Goal: Transaction & Acquisition: Book appointment/travel/reservation

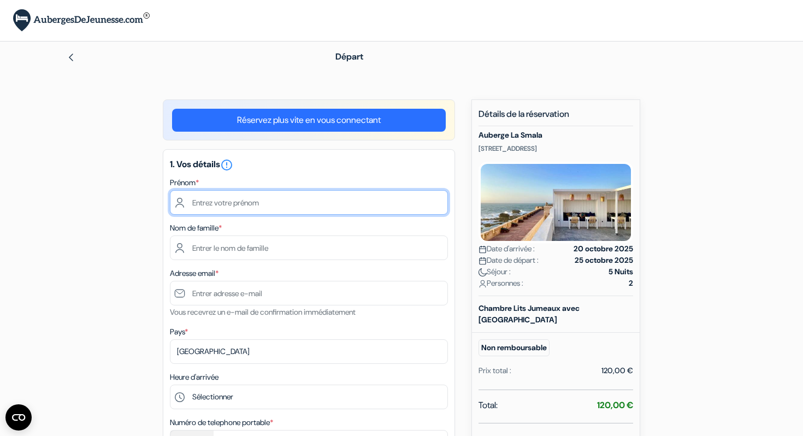
click at [209, 200] on input "text" at bounding box center [309, 202] width 278 height 25
type input "Maud"
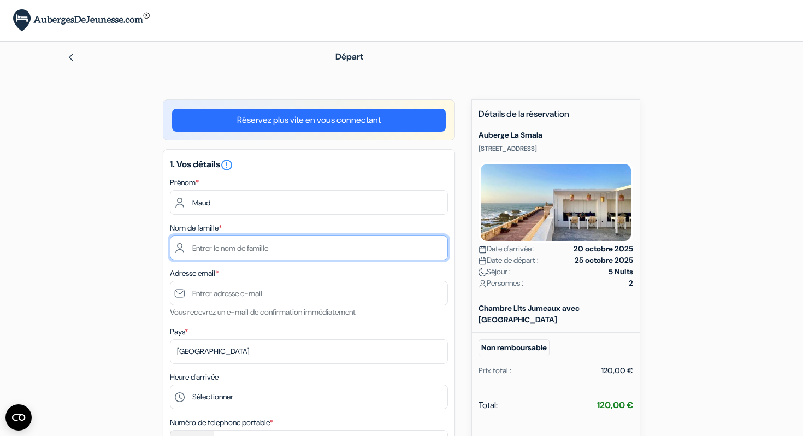
type input "Blanchard"
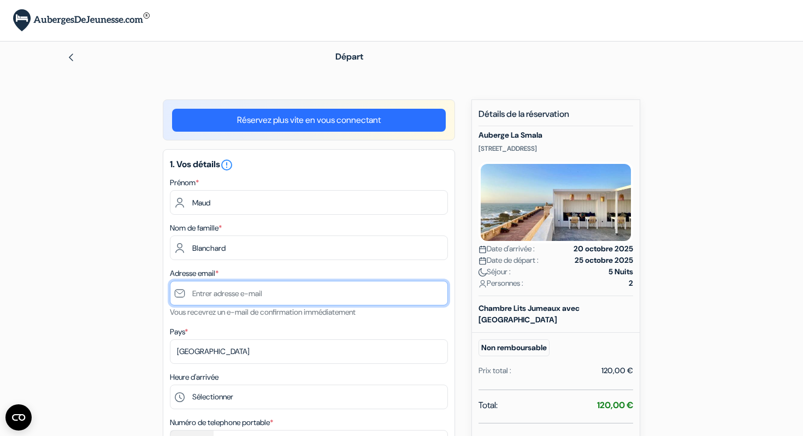
type input "[EMAIL_ADDRESS][DOMAIN_NAME]"
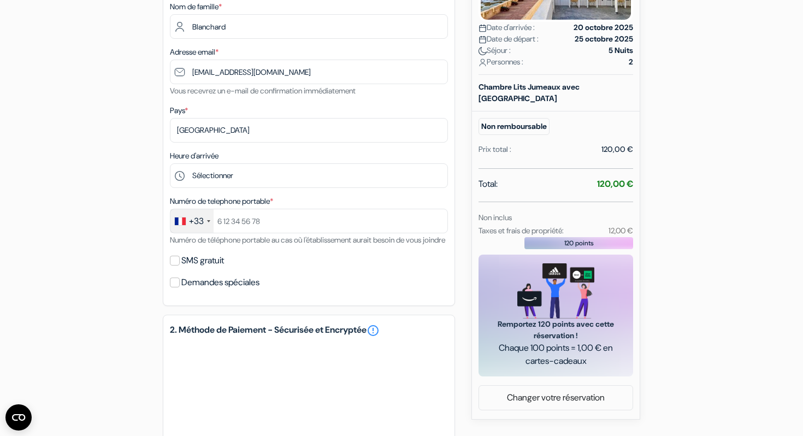
scroll to position [222, 0]
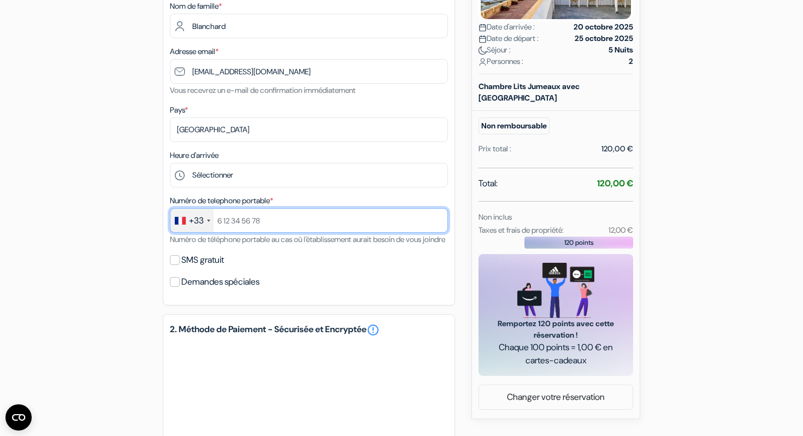
click at [230, 226] on input "text" at bounding box center [309, 220] width 278 height 25
click at [228, 223] on input "[PHONE_NUMBER]" at bounding box center [309, 220] width 278 height 25
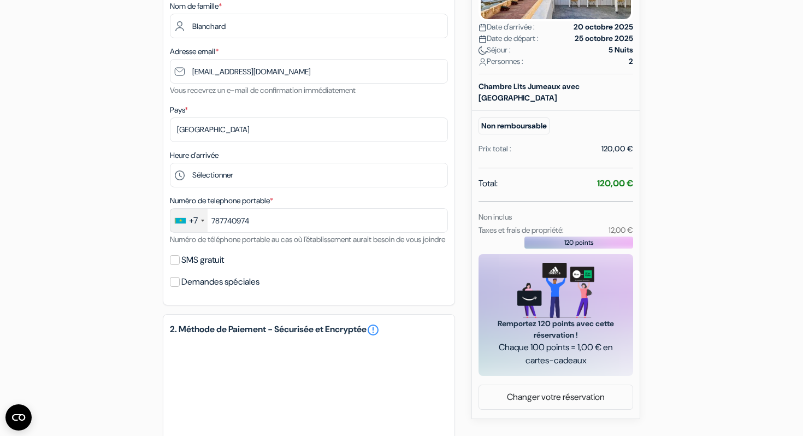
click at [202, 221] on div at bounding box center [202, 221] width 3 height 2
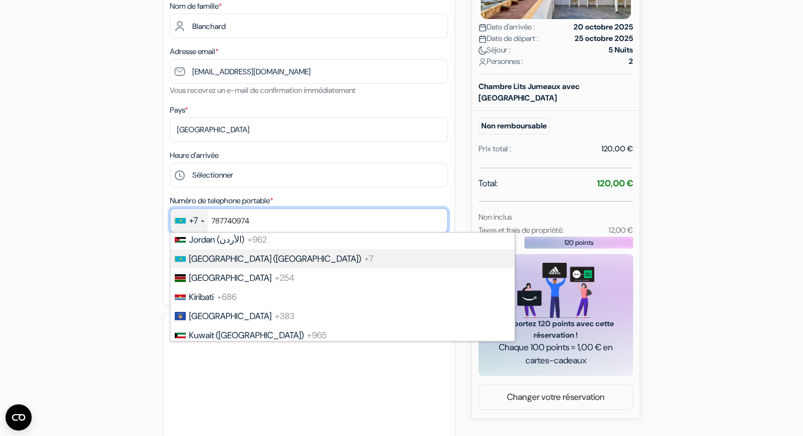
click at [214, 221] on input "787740974" at bounding box center [309, 220] width 278 height 25
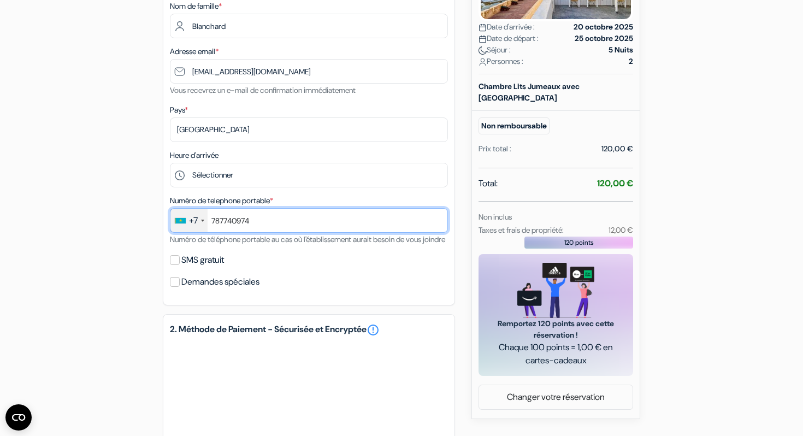
type input "[PHONE_NUMBER]"
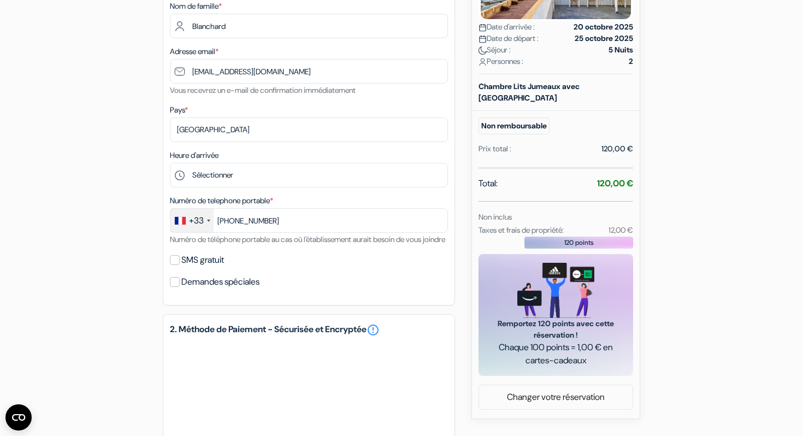
click at [285, 268] on div "SMS gratuit" at bounding box center [309, 259] width 278 height 15
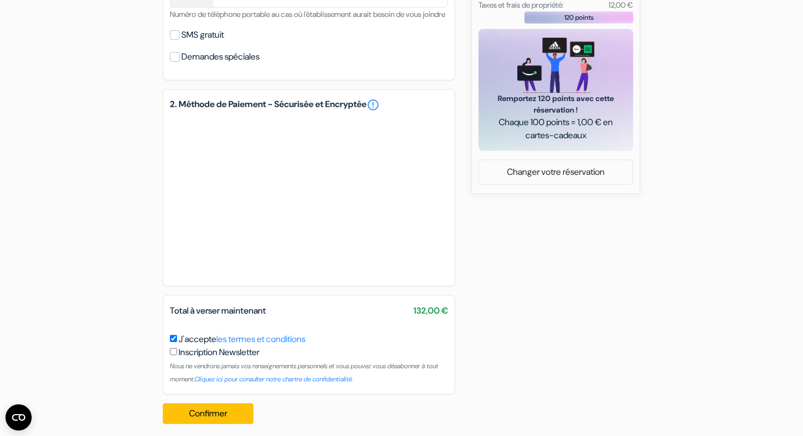
scroll to position [469, 0]
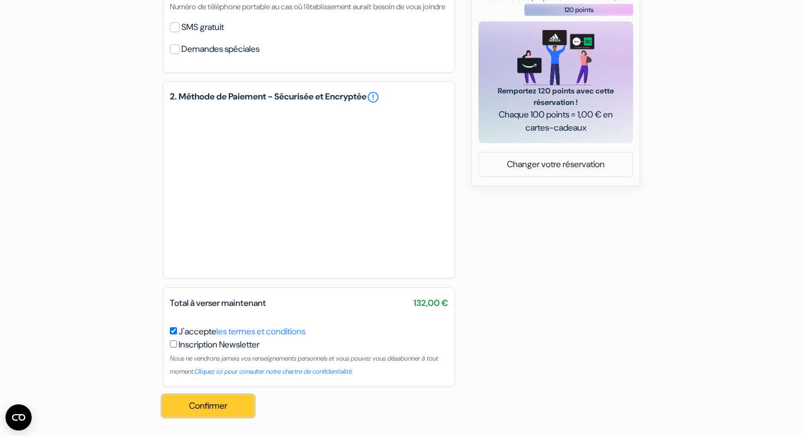
click at [197, 408] on button "Confirmer Loading..." at bounding box center [208, 405] width 91 height 21
